Goal: Information Seeking & Learning: Learn about a topic

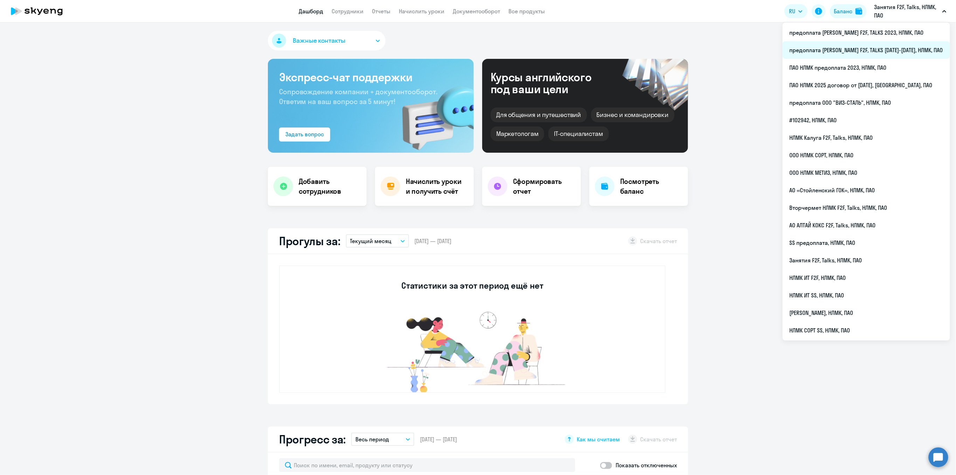
click at [886, 47] on li "предоплата [PERSON_NAME] F2F, TALKS [DATE]-[DATE], НЛМК, ПАО" at bounding box center [866, 50] width 167 height 18
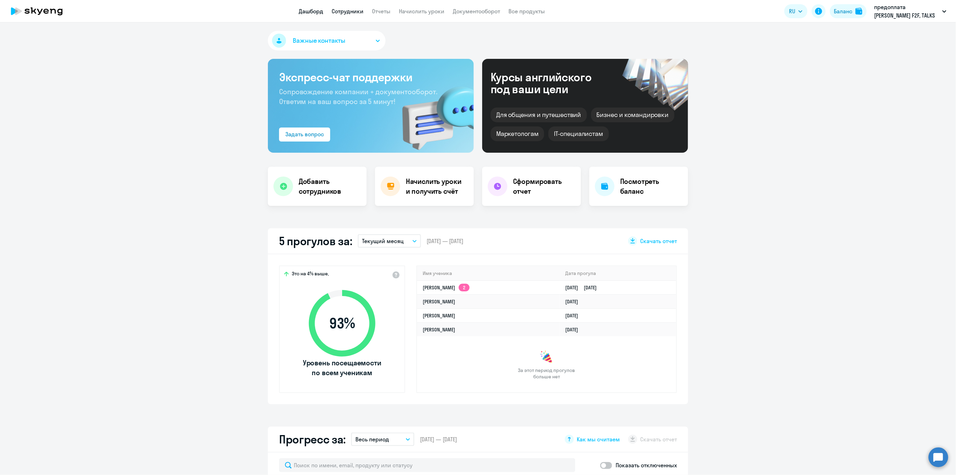
click at [346, 11] on link "Сотрудники" at bounding box center [348, 11] width 32 height 7
select select "30"
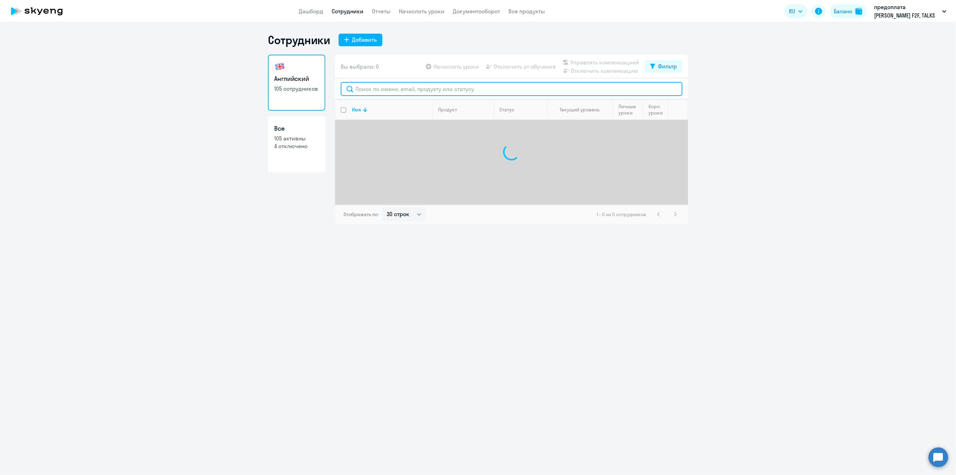
click at [358, 85] on input "text" at bounding box center [512, 89] width 342 height 14
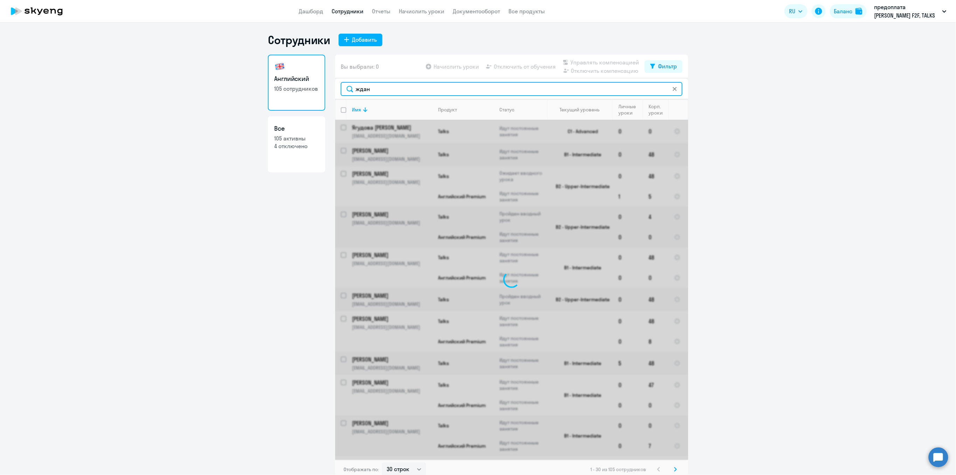
type input "ждано"
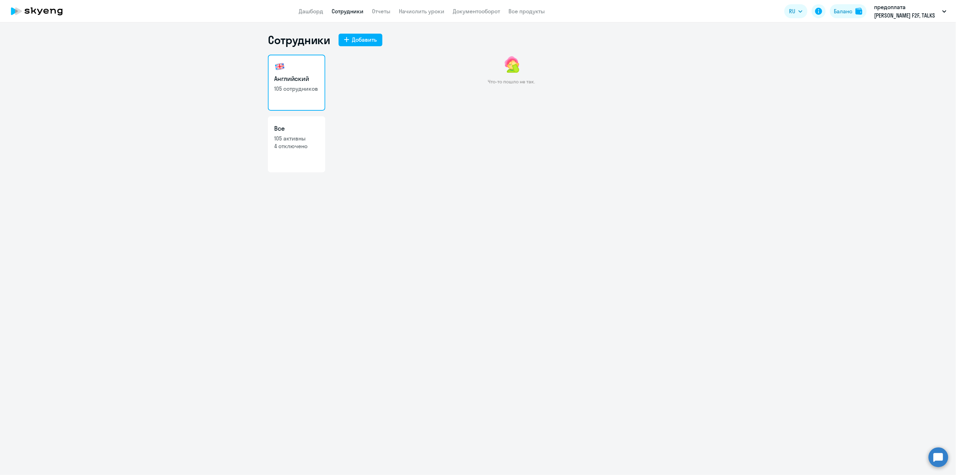
click at [291, 80] on h3 "Английский" at bounding box center [296, 78] width 45 height 9
click at [343, 13] on link "Сотрудники" at bounding box center [348, 11] width 32 height 7
click at [350, 10] on link "Сотрудники" at bounding box center [348, 11] width 32 height 7
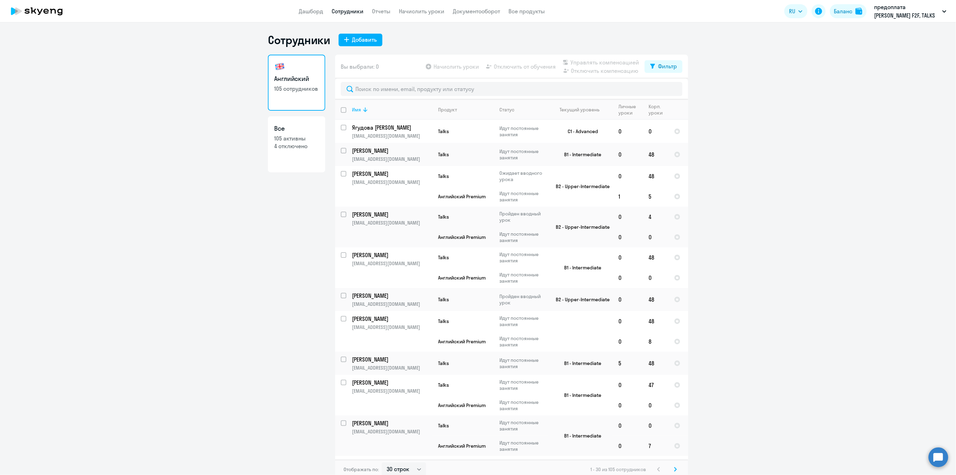
click at [352, 107] on div "Имя" at bounding box center [356, 109] width 9 height 6
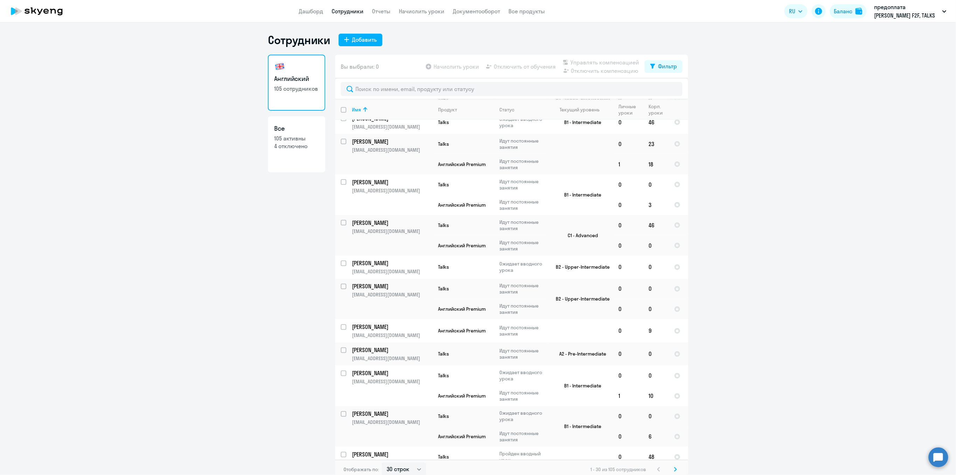
scroll to position [641, 0]
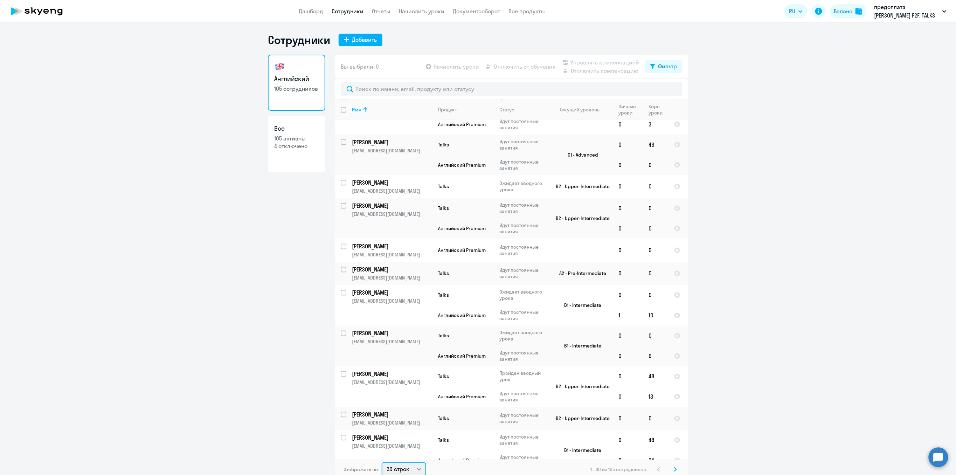
click at [404, 470] on select "30 строк 50 строк 100 строк" at bounding box center [404, 469] width 44 height 14
select select "100"
click at [382, 461] on select "30 строк 50 строк 100 строк" at bounding box center [404, 468] width 44 height 14
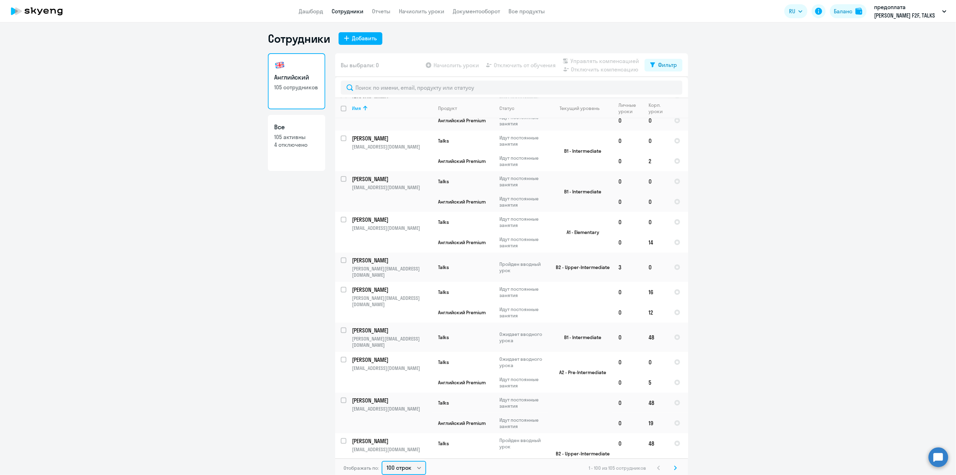
scroll to position [1868, 0]
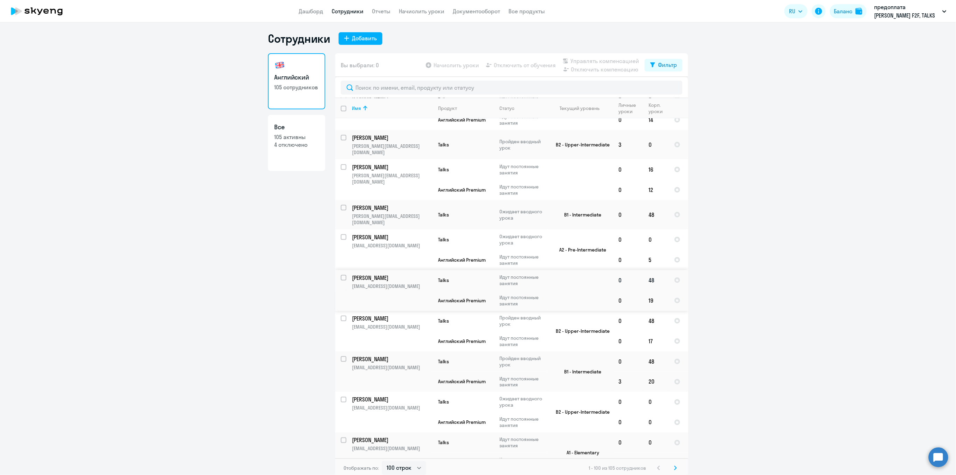
click at [365, 274] on p "[PERSON_NAME]" at bounding box center [391, 278] width 79 height 8
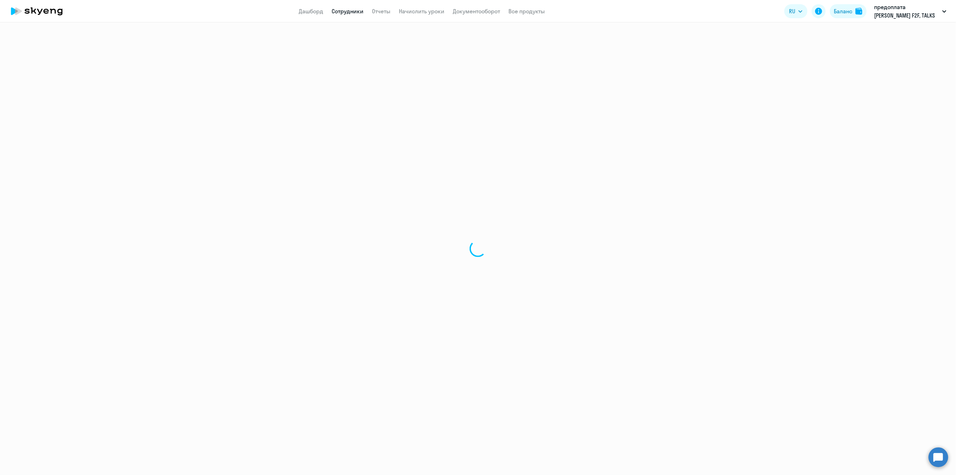
select select "english"
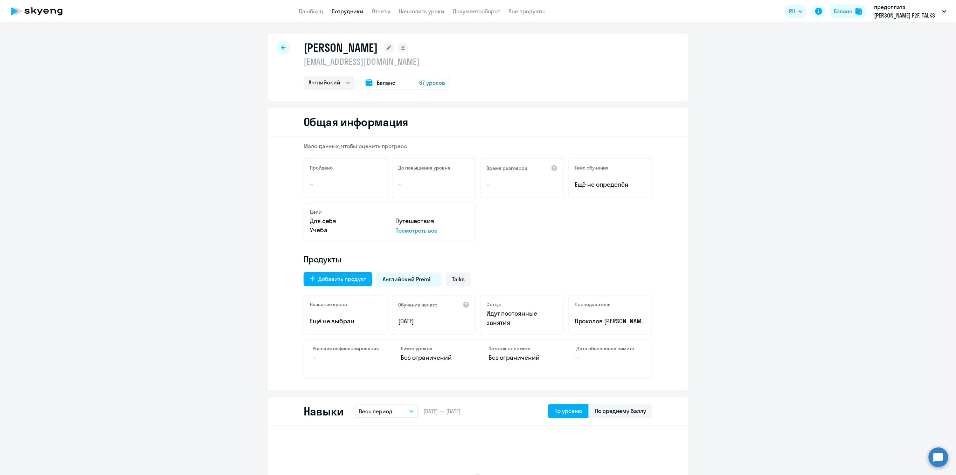
click at [277, 47] on div at bounding box center [283, 48] width 14 height 14
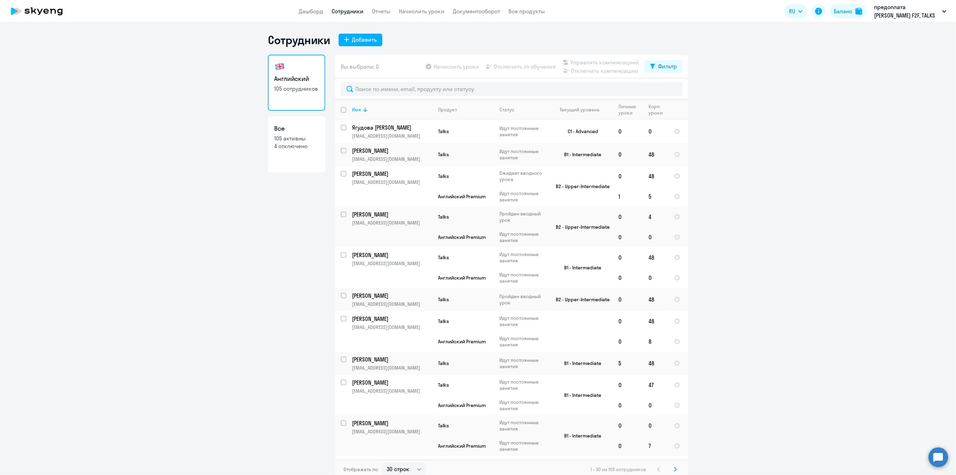
click at [364, 110] on icon at bounding box center [365, 109] width 8 height 8
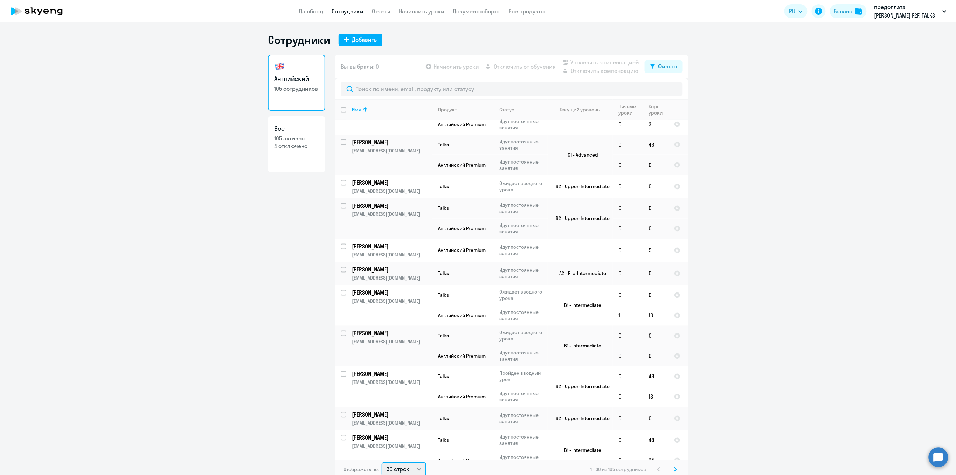
scroll to position [1, 0]
click at [413, 467] on select "30 строк 50 строк 100 строк" at bounding box center [404, 468] width 44 height 14
select select "50"
click at [382, 461] on select "30 строк 50 строк 100 строк" at bounding box center [404, 468] width 44 height 14
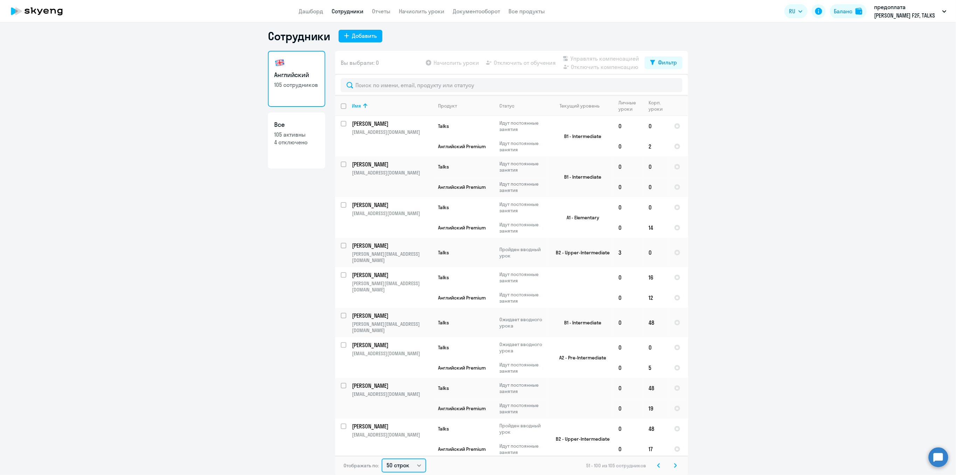
scroll to position [187, 0]
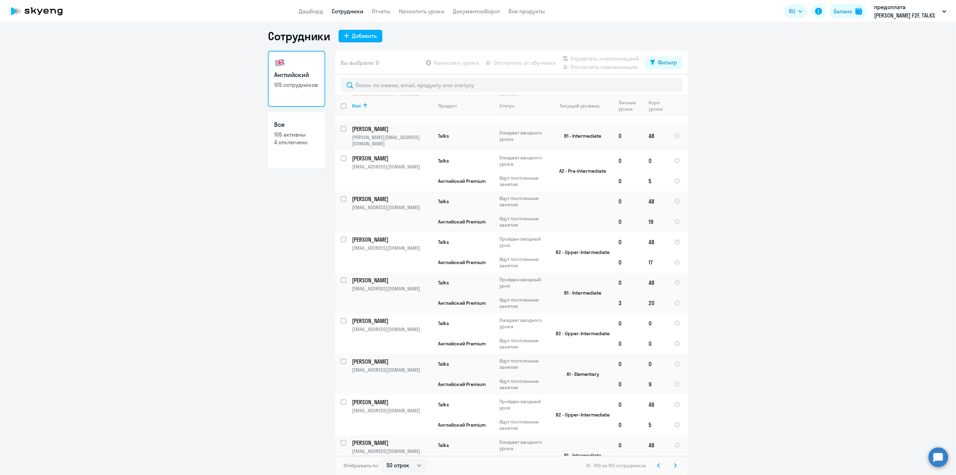
click at [657, 466] on icon at bounding box center [658, 465] width 3 height 5
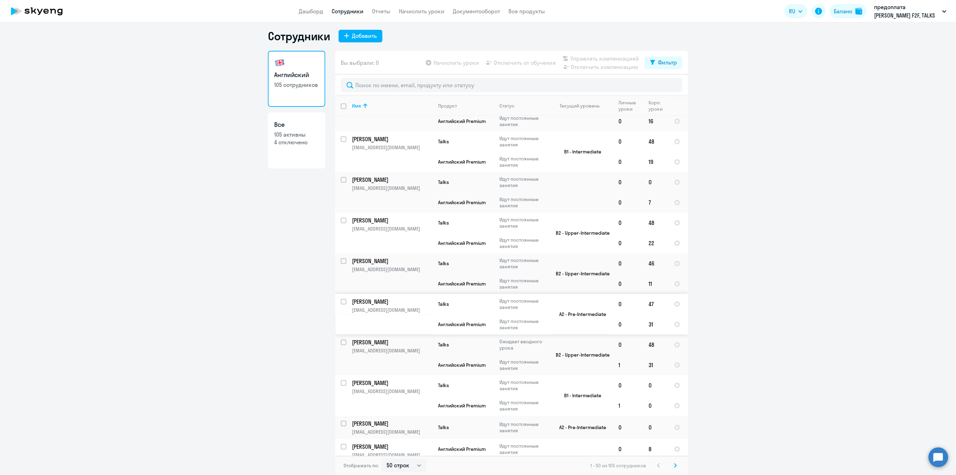
scroll to position [1034, 0]
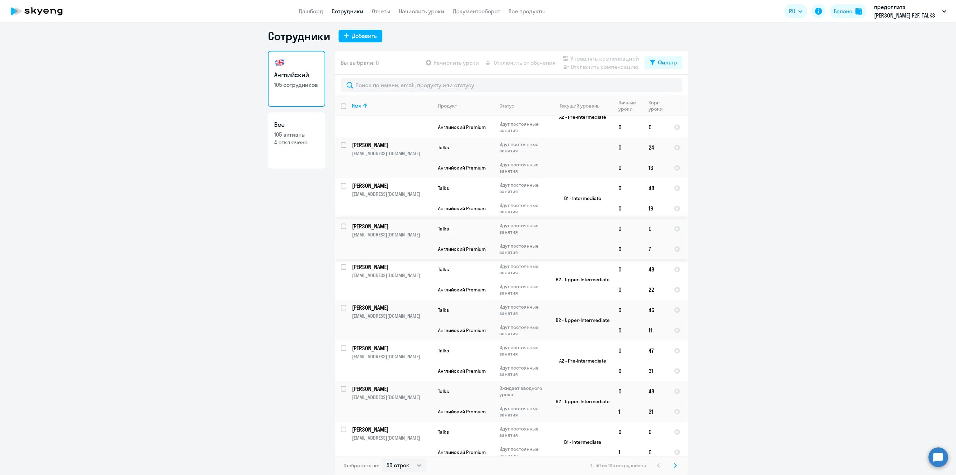
click at [381, 222] on p "[PERSON_NAME]" at bounding box center [391, 226] width 79 height 8
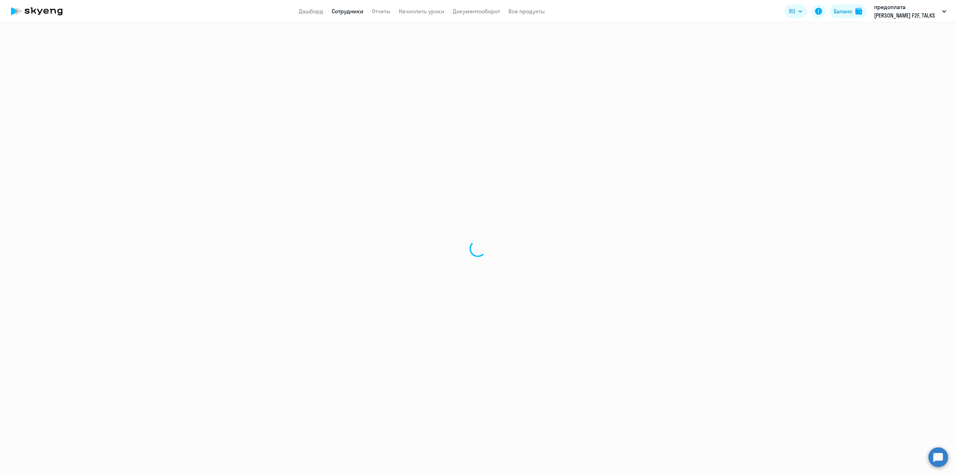
select select "english"
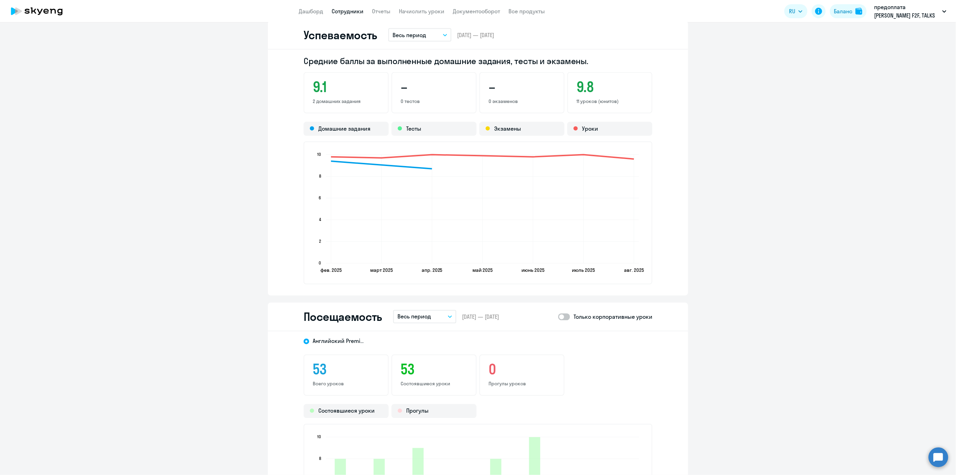
scroll to position [519, 0]
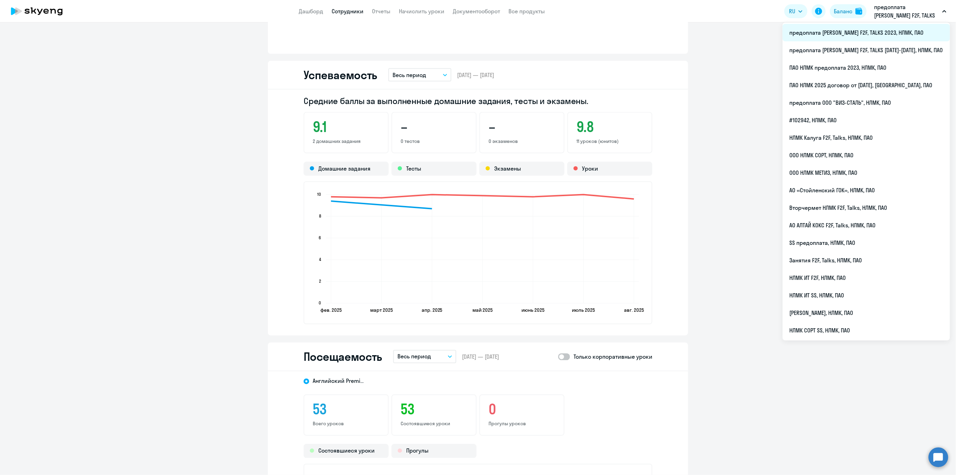
click at [880, 29] on li "предоплата [PERSON_NAME] F2F, TALKS 2023, НЛМК, ПАО" at bounding box center [866, 33] width 167 height 18
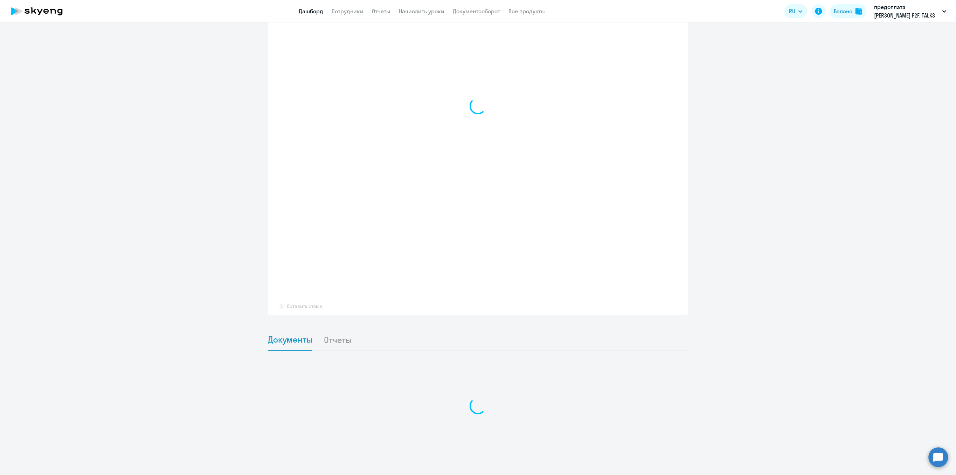
scroll to position [516, 0]
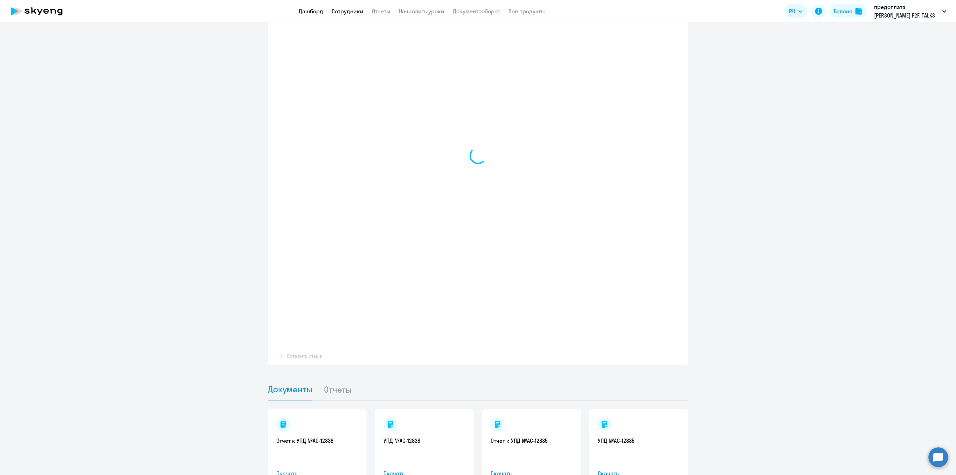
click at [353, 13] on link "Сотрудники" at bounding box center [348, 11] width 32 height 7
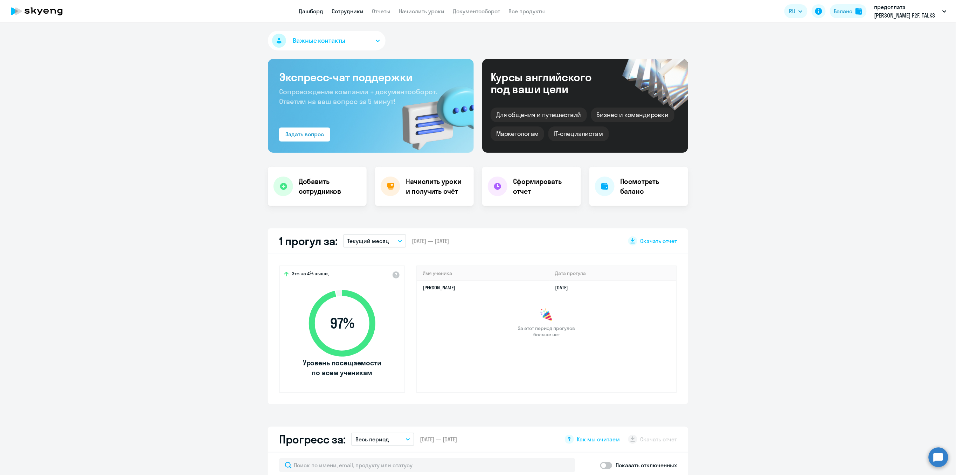
select select "30"
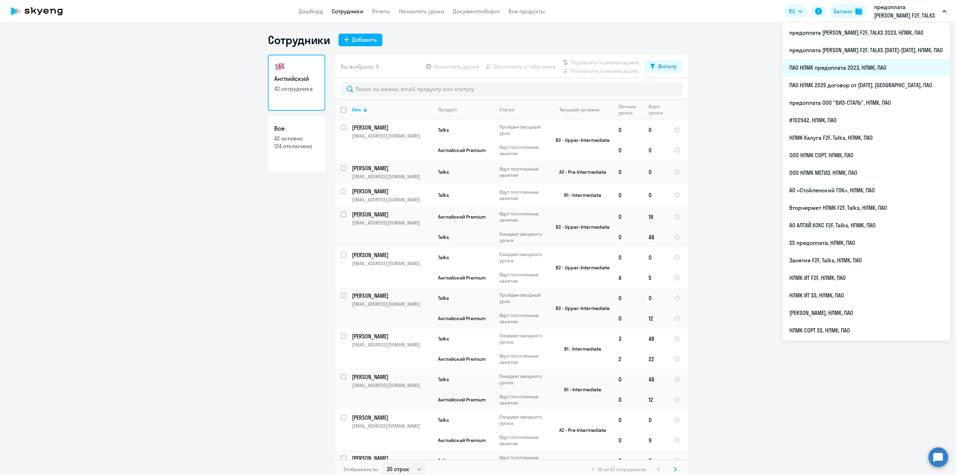
click at [883, 66] on li "ПАО НЛМК предоплата 2023, НЛМК, ПАО" at bounding box center [866, 68] width 167 height 18
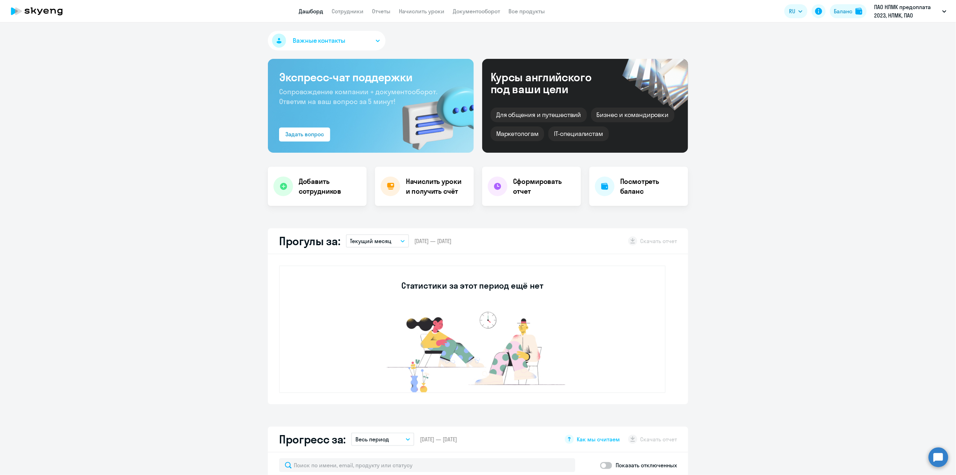
select select "30"
click at [344, 14] on link "Сотрудники" at bounding box center [348, 11] width 32 height 7
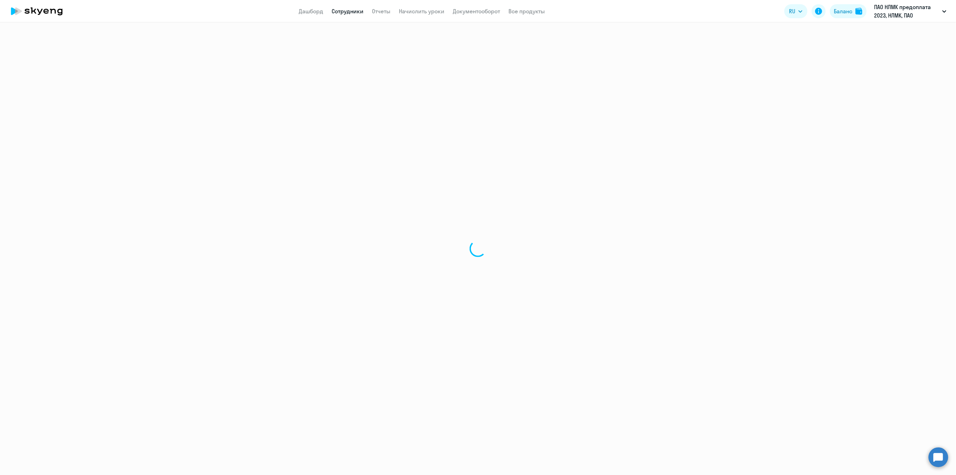
select select "30"
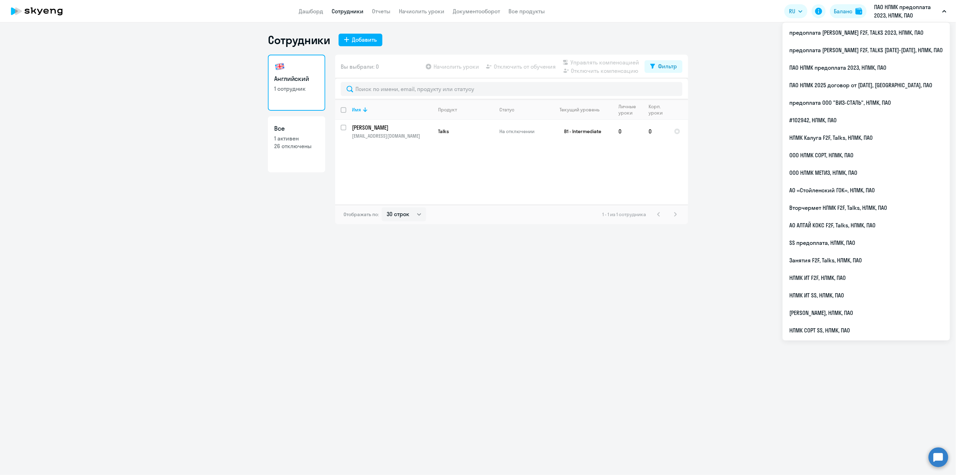
click at [895, 16] on p "ПАО НЛМК предоплата 2023, НЛМК, ПАО" at bounding box center [906, 11] width 65 height 17
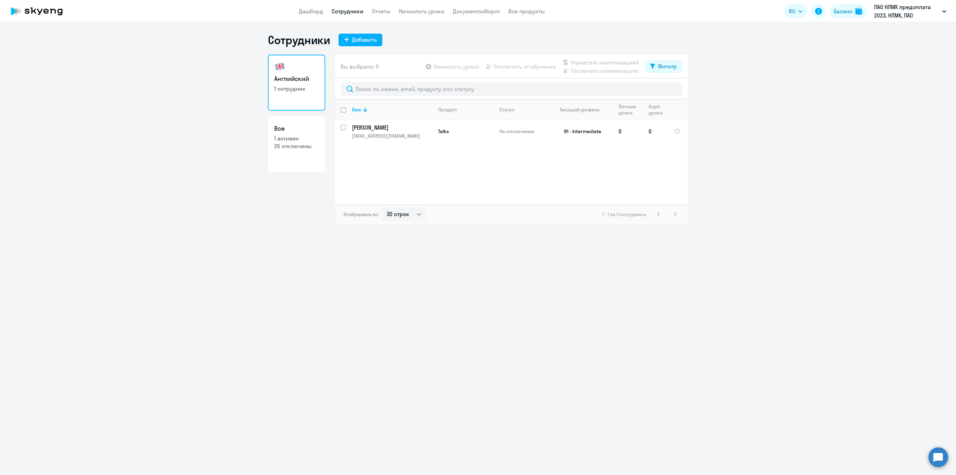
click at [895, 16] on p "ПАО НЛМК предоплата 2023, НЛМК, ПАО" at bounding box center [906, 11] width 65 height 17
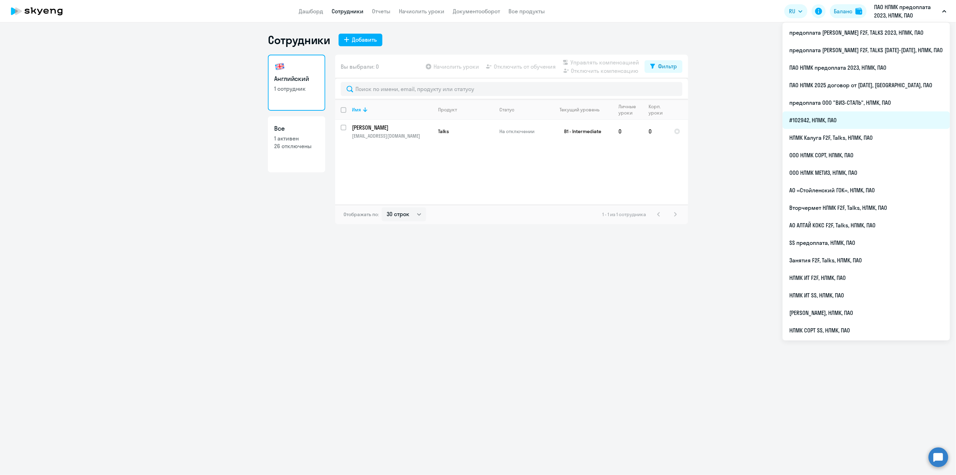
click at [862, 117] on li "#102942, НЛМК, ПАО" at bounding box center [866, 120] width 167 height 18
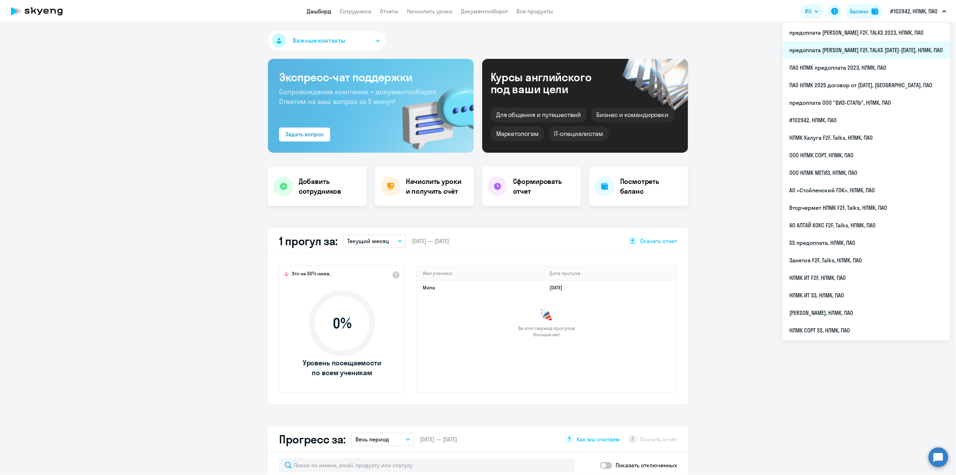
select select "30"
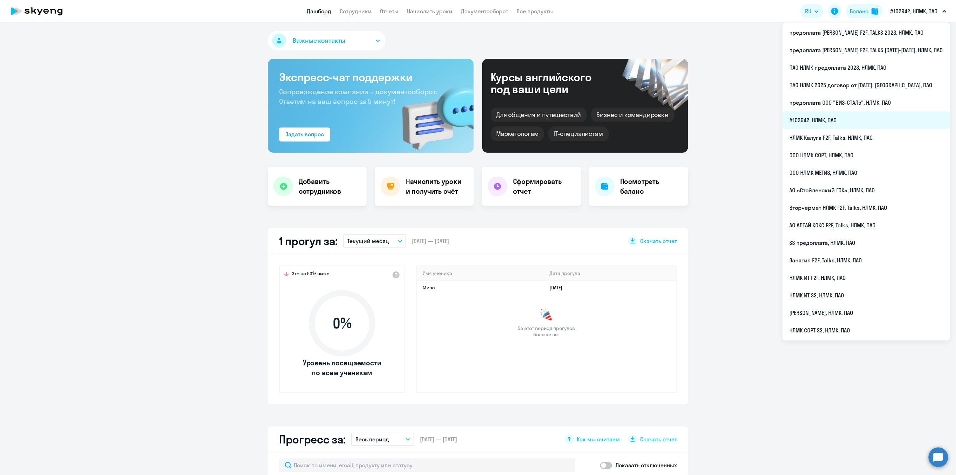
click at [851, 119] on li "#102942, НЛМК, ПАО" at bounding box center [866, 120] width 167 height 18
click at [921, 16] on button "#102942, НЛМК, ПАО" at bounding box center [918, 11] width 63 height 17
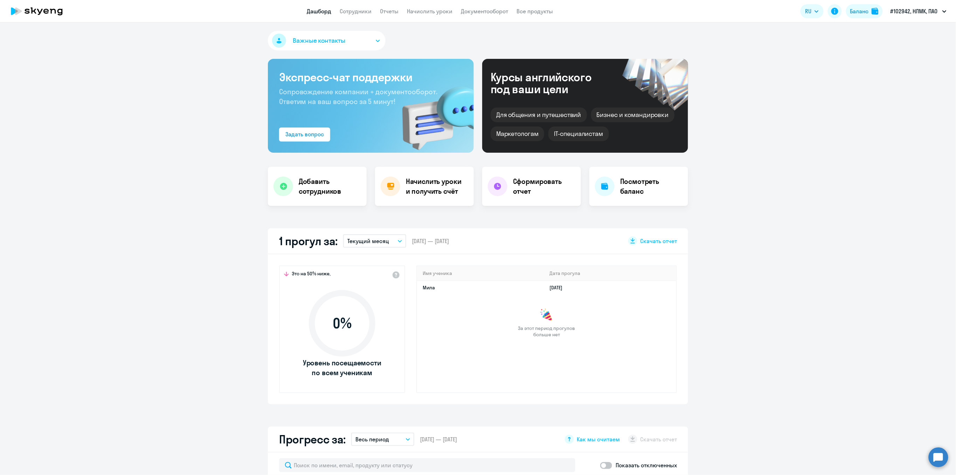
select select "30"
click at [921, 16] on button "#102942, НЛМК, ПАО" at bounding box center [918, 11] width 63 height 17
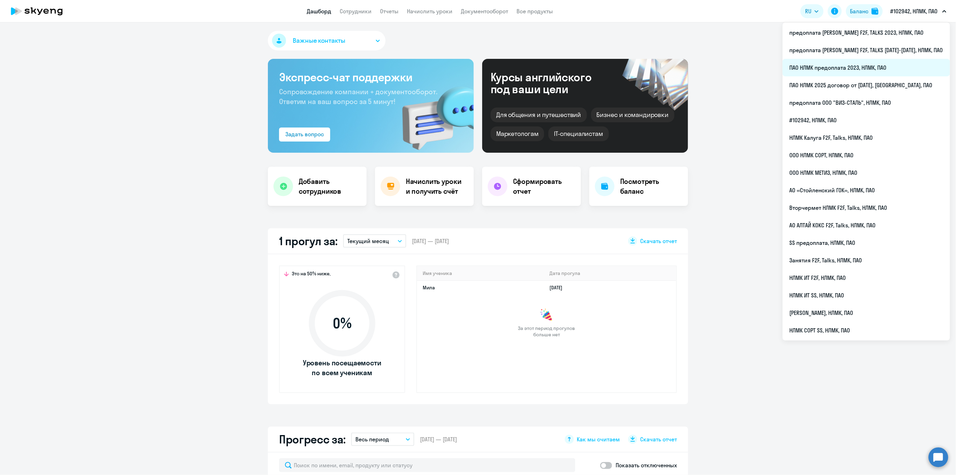
click at [881, 70] on li "ПАО НЛМК предоплата 2023, НЛМК, ПАО" at bounding box center [866, 68] width 167 height 18
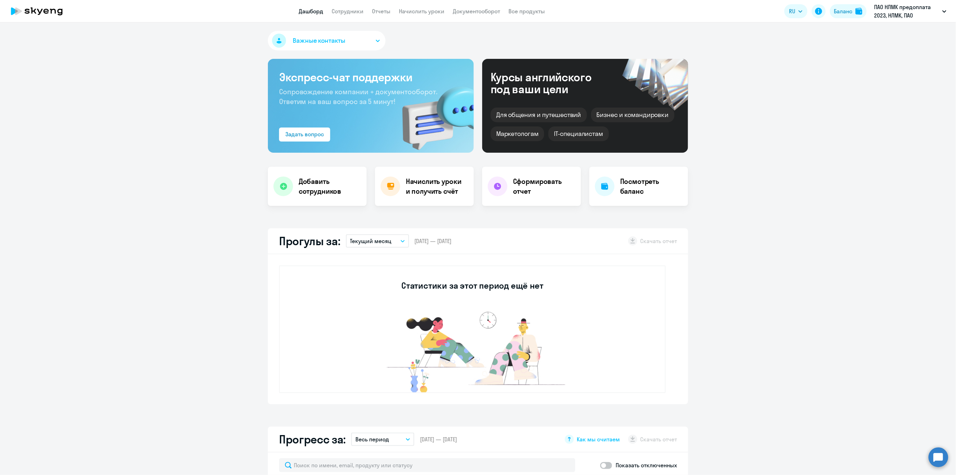
select select "30"
click at [351, 11] on link "Сотрудники" at bounding box center [348, 11] width 32 height 7
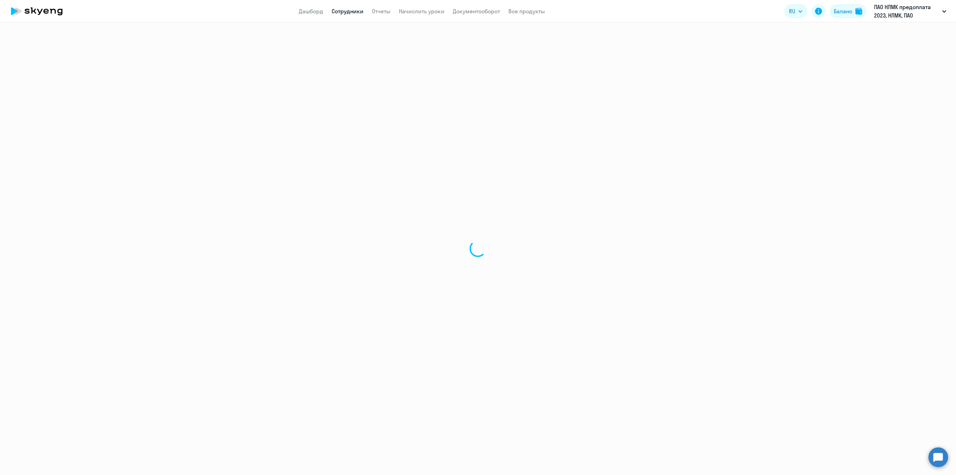
select select "30"
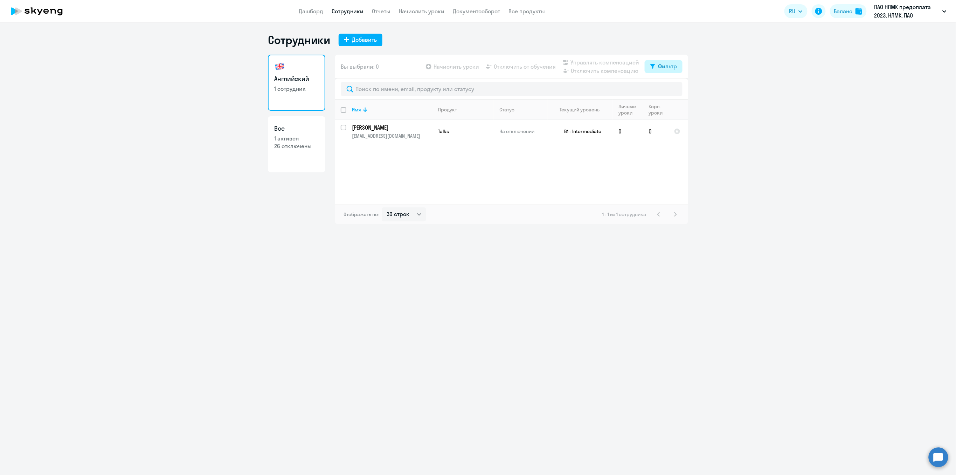
click at [664, 70] on div "Фильтр" at bounding box center [667, 66] width 19 height 8
click at [670, 87] on span at bounding box center [671, 89] width 12 height 7
click at [665, 89] on input "checkbox" at bounding box center [665, 89] width 0 height 0
checkbox input "true"
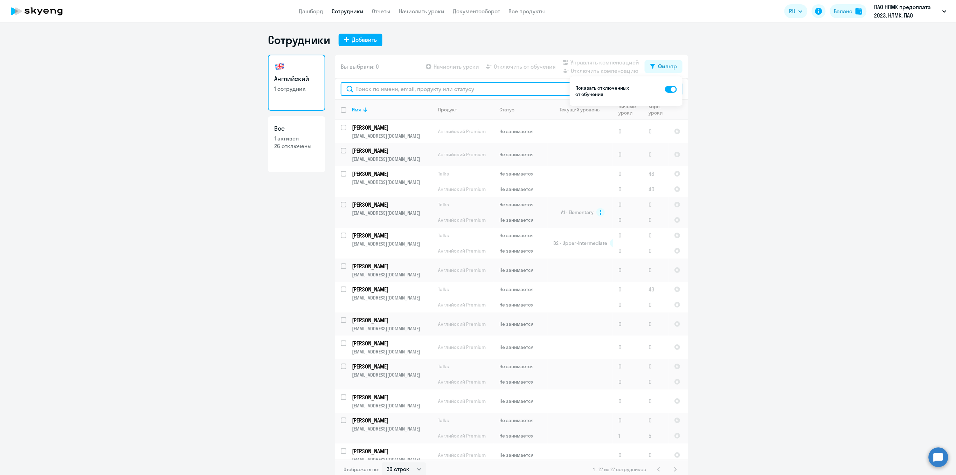
click at [364, 90] on input "text" at bounding box center [512, 89] width 342 height 14
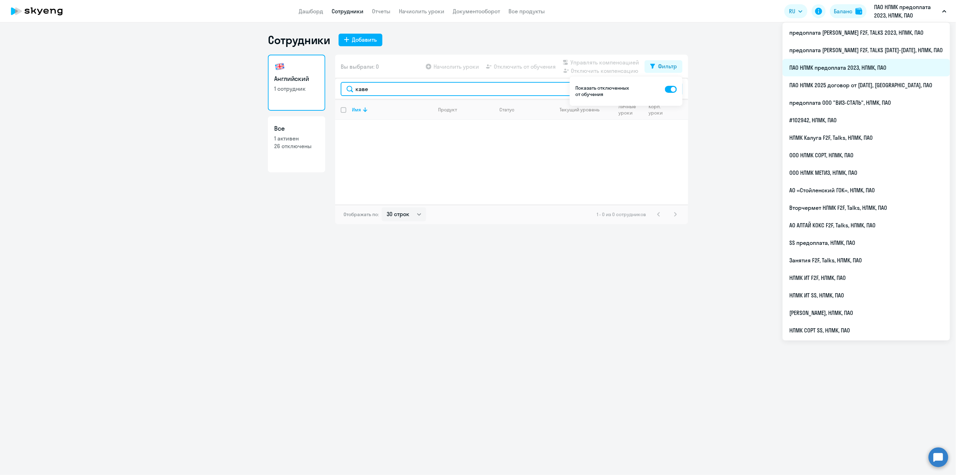
type input "каве"
click at [881, 72] on li "ПАО НЛМК предоплата 2023, НЛМК, ПАО" at bounding box center [866, 68] width 167 height 18
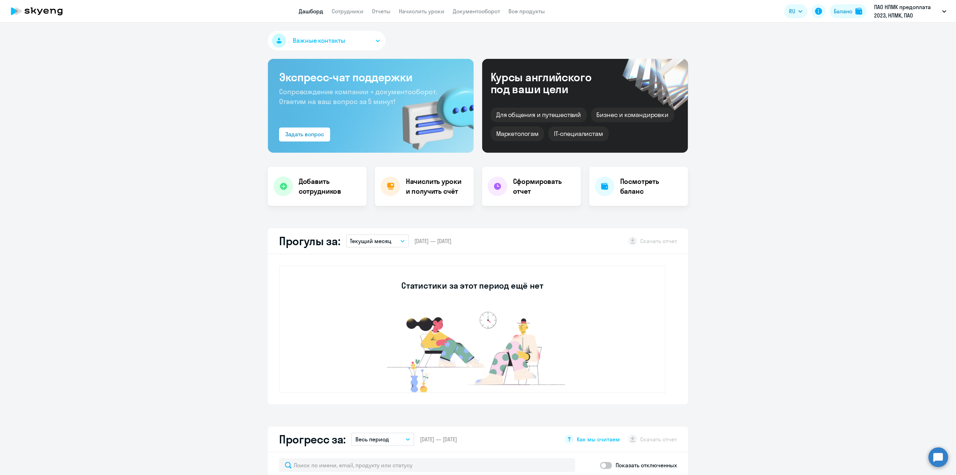
select select "30"
click at [365, 12] on nav "Дашборд Сотрудники Отчеты Начислить уроки Документооборот Все продукты" at bounding box center [422, 11] width 246 height 9
click at [345, 17] on app-header "Дашборд Сотрудники Отчеты Начислить уроки Документооборот Все продукты Дашборд …" at bounding box center [478, 11] width 956 height 22
click at [352, 9] on link "Сотрудники" at bounding box center [348, 11] width 32 height 7
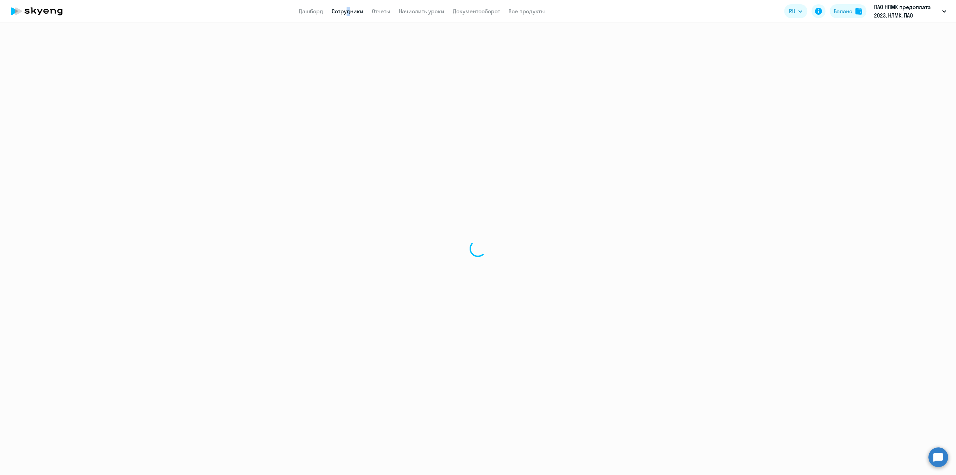
select select "30"
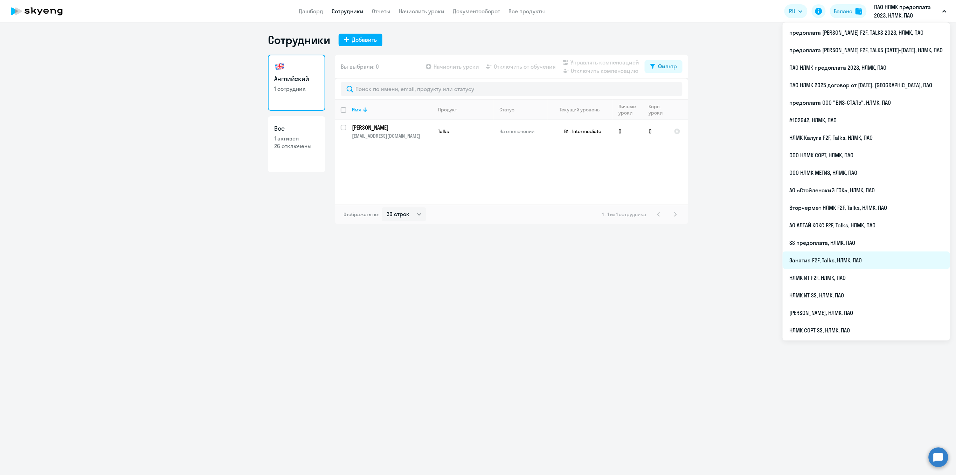
click at [826, 261] on li "Занятия F2F, Talks, НЛМК, ПАО" at bounding box center [866, 260] width 167 height 18
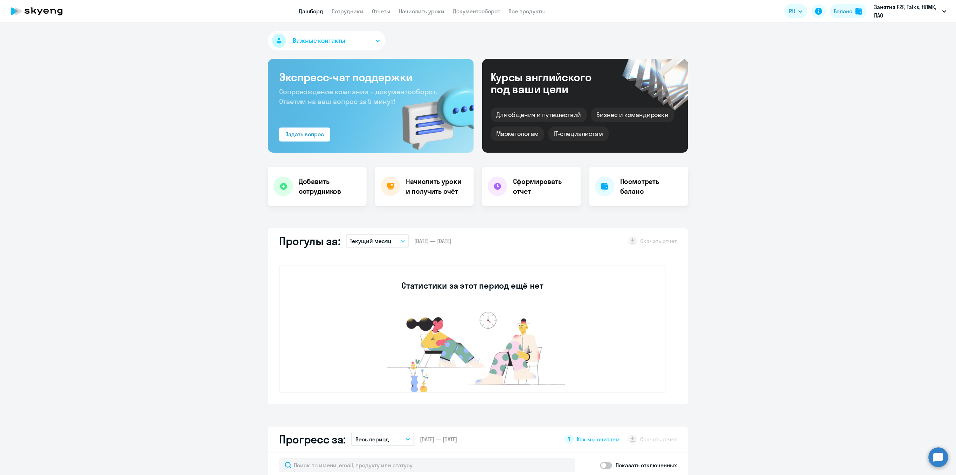
select select "30"
click at [341, 13] on link "Сотрудники" at bounding box center [348, 11] width 32 height 7
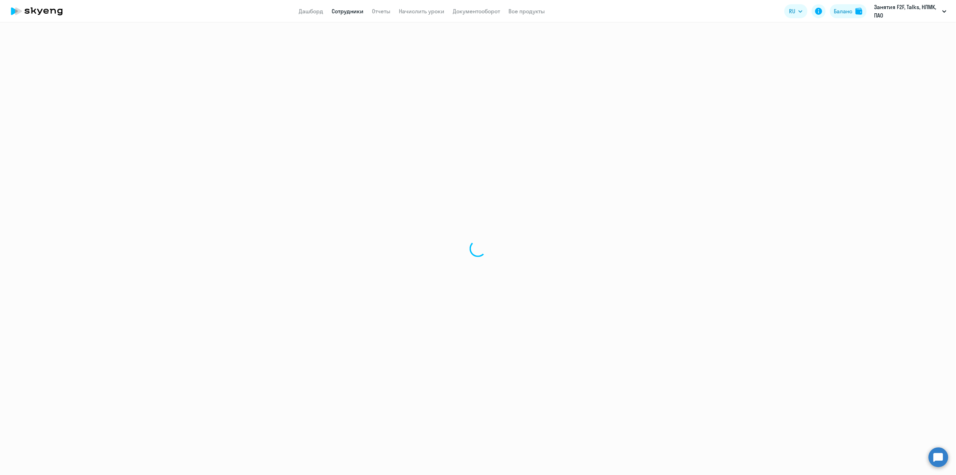
select select "30"
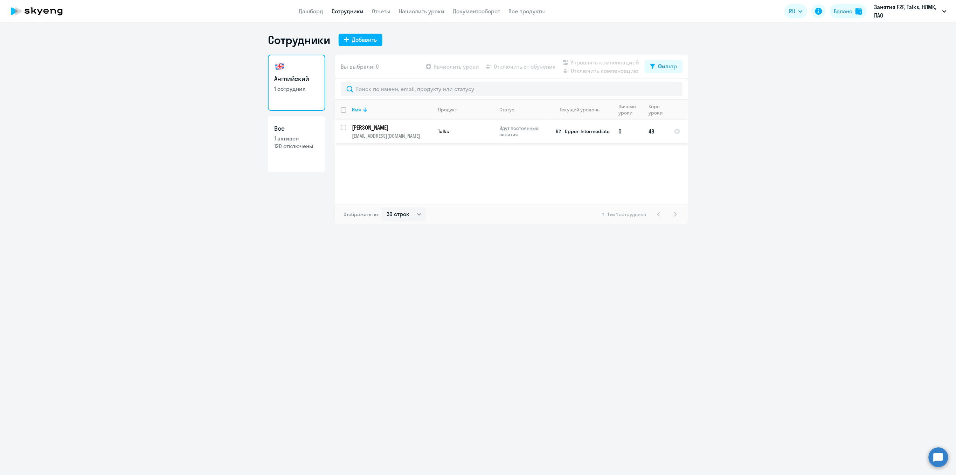
click at [373, 136] on p "[EMAIL_ADDRESS][DOMAIN_NAME]" at bounding box center [392, 136] width 80 height 6
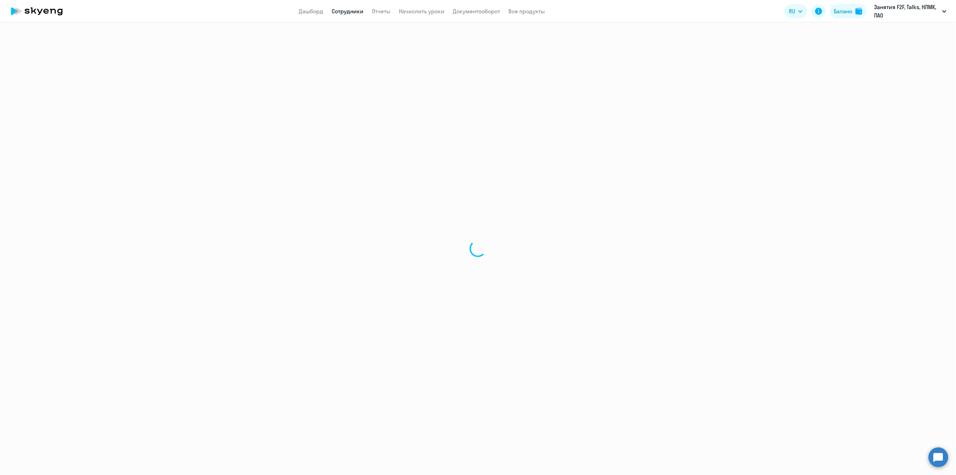
select select "english"
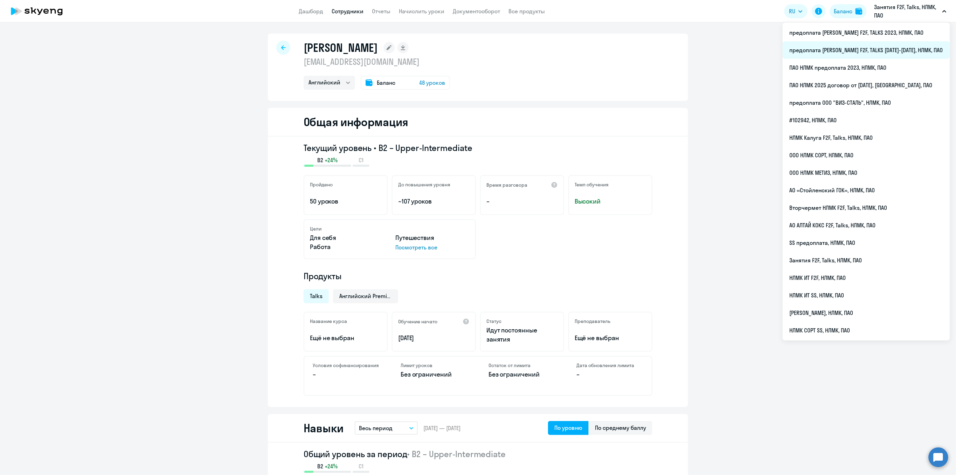
click at [872, 50] on li "предоплата [PERSON_NAME] F2F, TALKS [DATE]-[DATE], НЛМК, ПАО" at bounding box center [866, 50] width 167 height 18
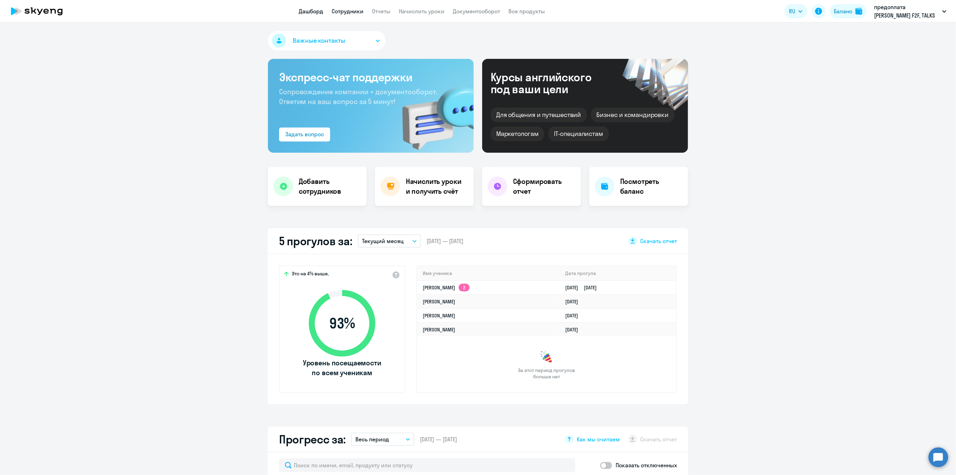
click at [355, 12] on link "Сотрудники" at bounding box center [348, 11] width 32 height 7
select select "30"
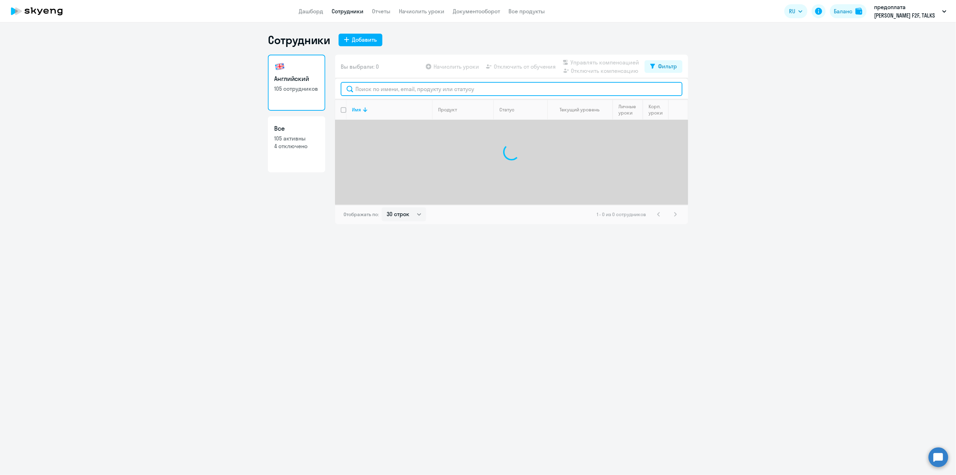
click at [363, 91] on input "text" at bounding box center [512, 89] width 342 height 14
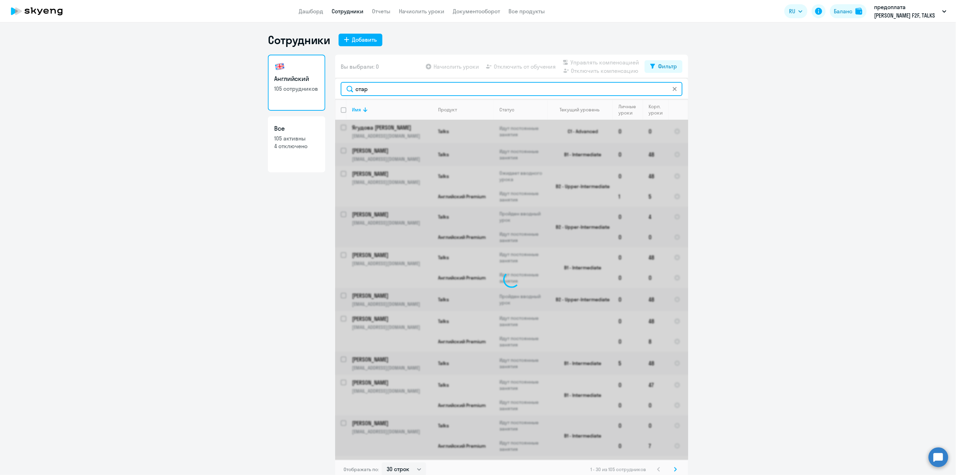
type input "старж"
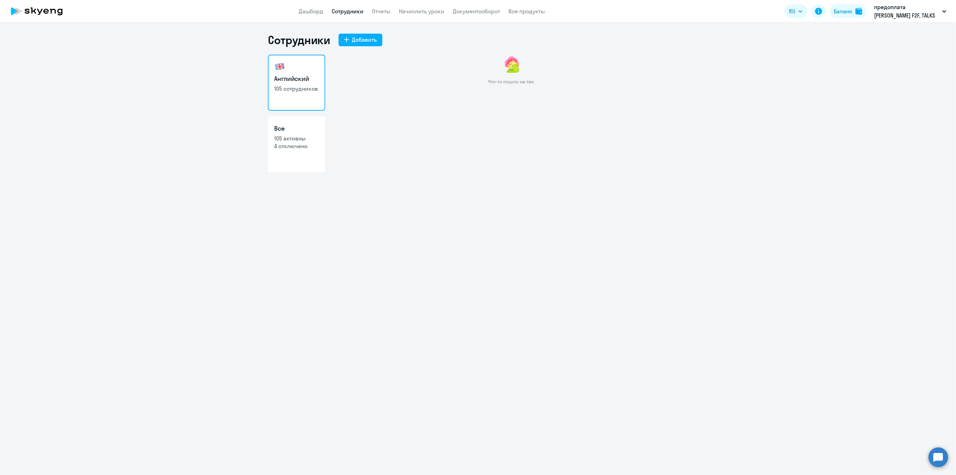
click at [291, 88] on p "105 сотрудников" at bounding box center [296, 89] width 45 height 8
click at [282, 145] on p "4 отключено" at bounding box center [296, 146] width 45 height 8
select select "30"
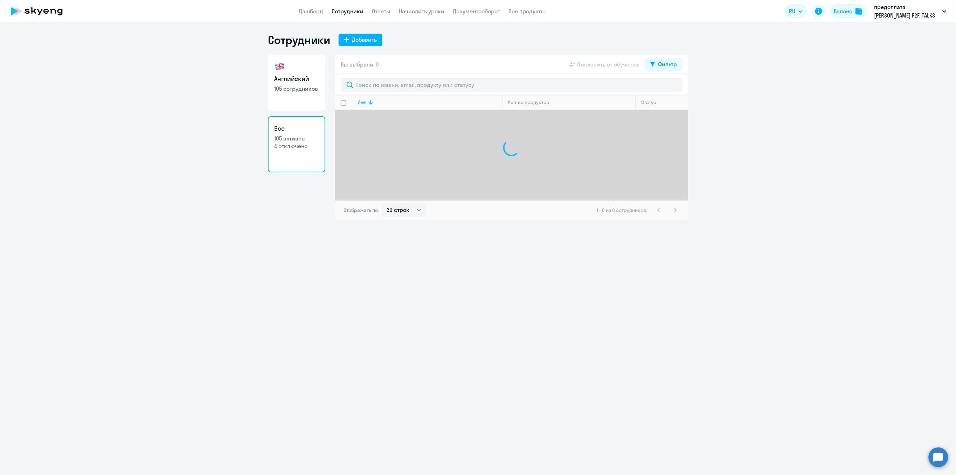
click at [288, 93] on link "Английский 105 сотрудников" at bounding box center [296, 83] width 57 height 56
select select "30"
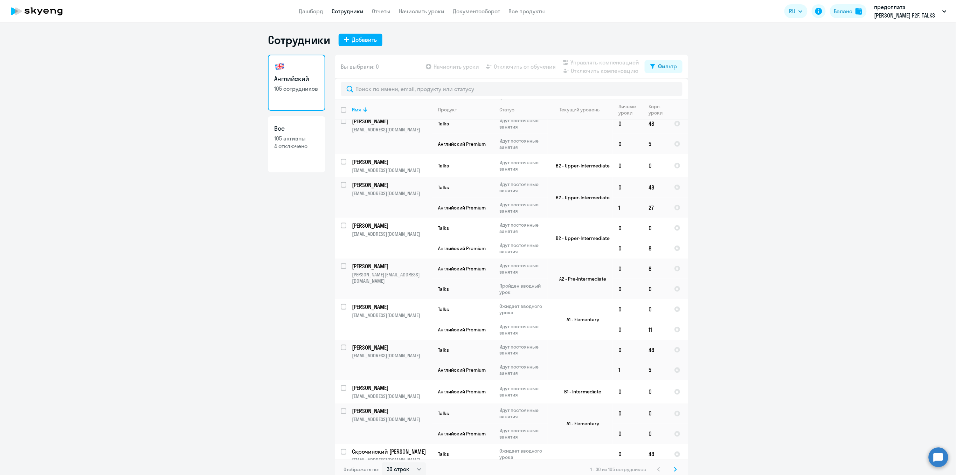
scroll to position [607, 0]
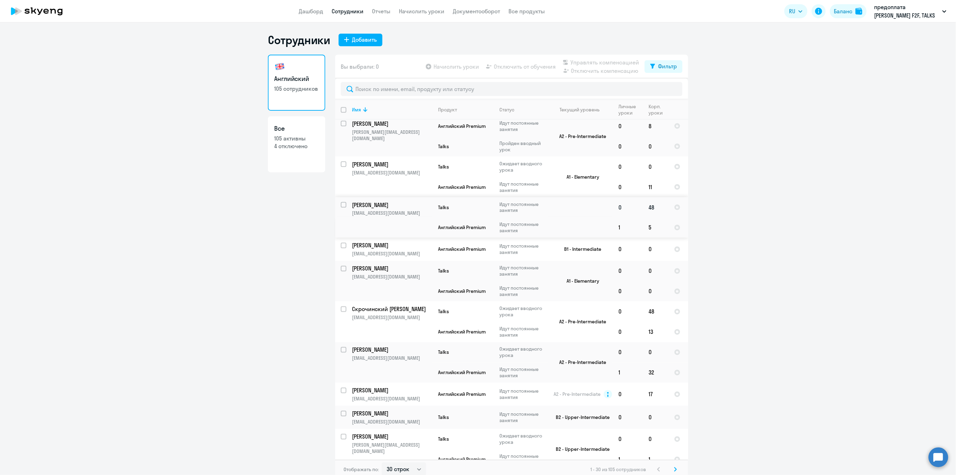
click at [376, 201] on p "[PERSON_NAME]" at bounding box center [391, 205] width 79 height 8
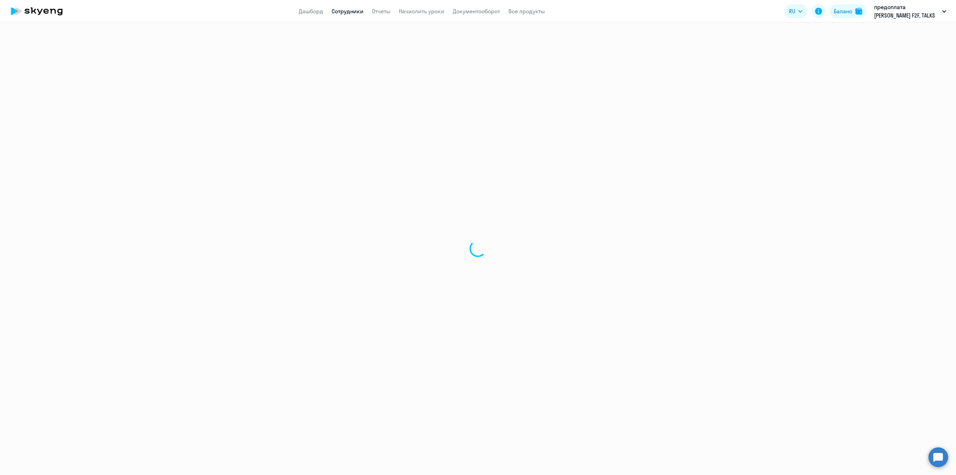
select select "english"
